Goal: Information Seeking & Learning: Learn about a topic

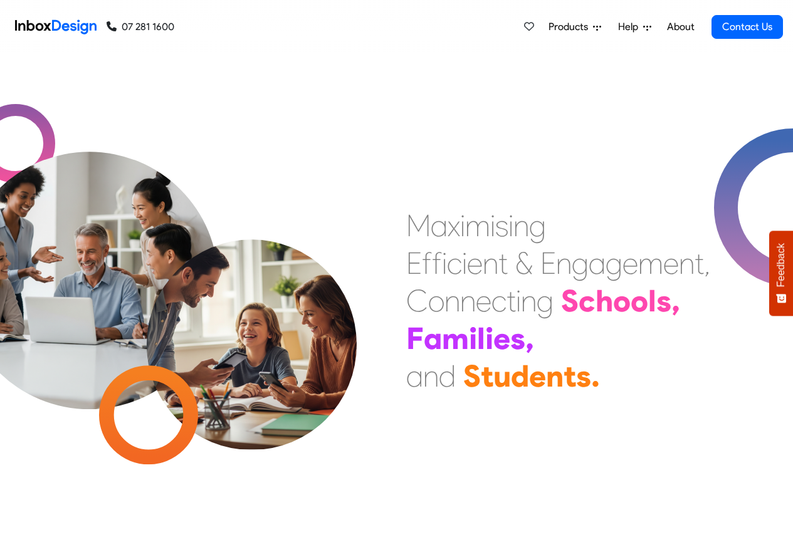
click at [676, 28] on link "About" at bounding box center [680, 26] width 34 height 25
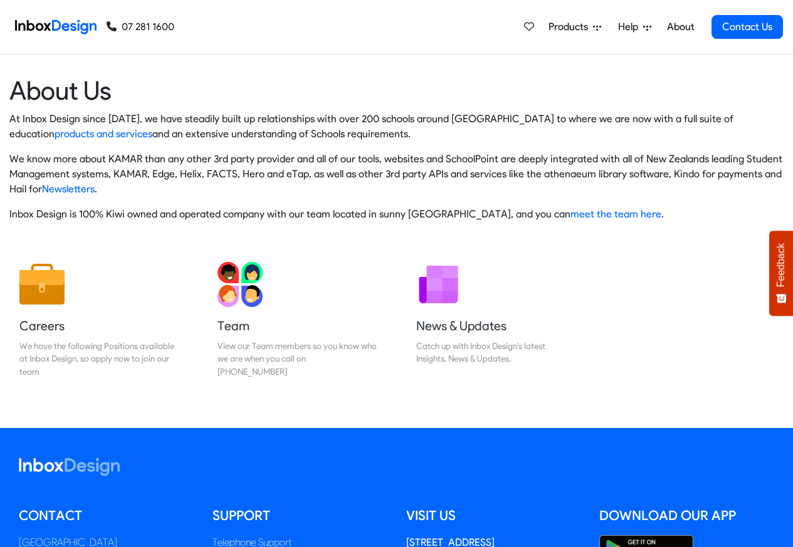
click at [88, 13] on div "07 281 1600 07 281 1600" at bounding box center [92, 27] width 164 height 54
click at [575, 12] on div "Products Mobile APP Pricing Free Webinars & Training Browse all Features Login …" at bounding box center [651, 27] width 265 height 54
click at [573, 26] on span "Products" at bounding box center [571, 26] width 45 height 15
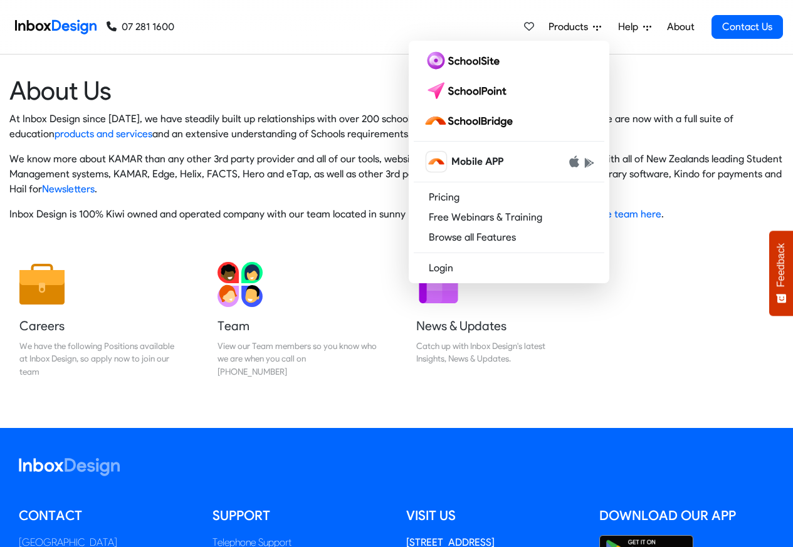
click at [455, 35] on div "Products Mobile APP Pricing Free Webinars & Training Browse all Features Login …" at bounding box center [478, 27] width 609 height 54
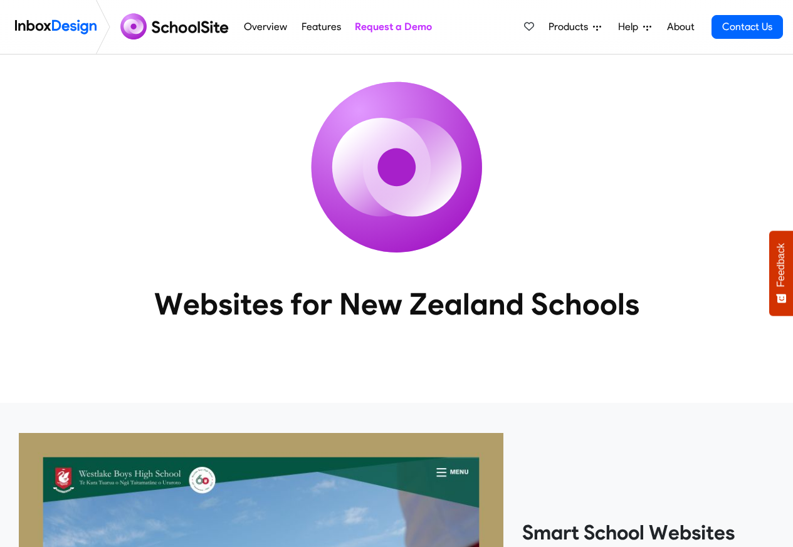
click at [312, 28] on link "Features" at bounding box center [321, 26] width 46 height 25
